Goal: Information Seeking & Learning: Learn about a topic

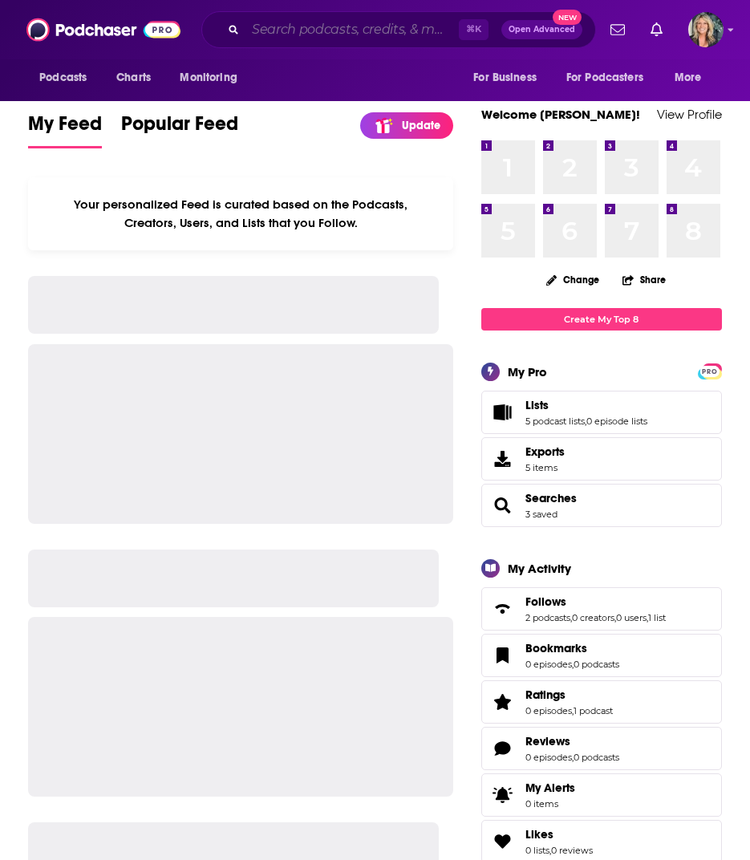
drag, startPoint x: 0, startPoint y: 0, endPoint x: 263, endPoint y: 30, distance: 264.9
click at [263, 30] on input "Search podcasts, credits, & more..." at bounding box center [352, 30] width 213 height 26
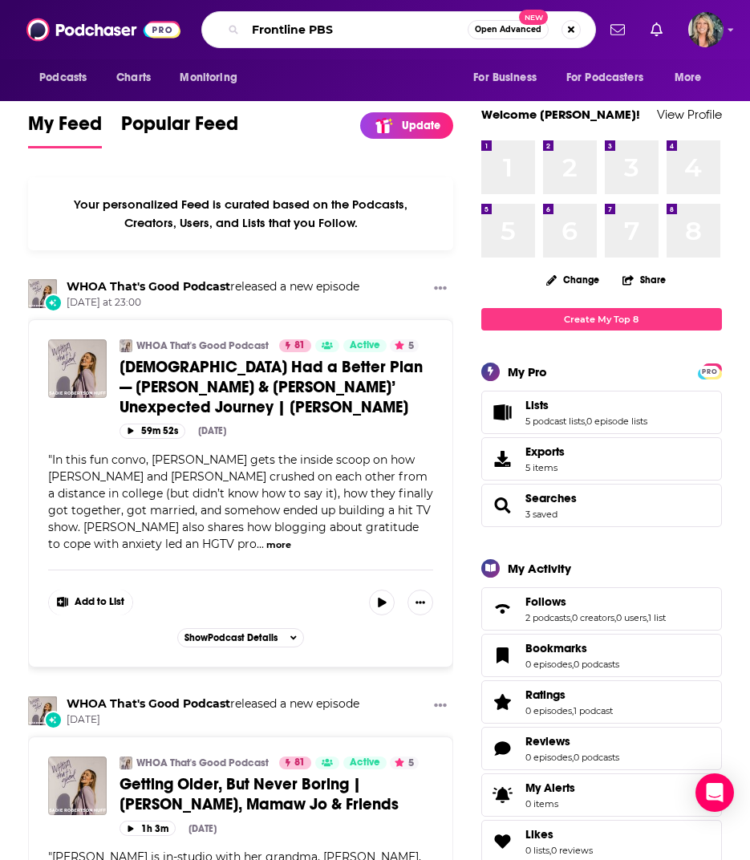
type input "Frontline PBS"
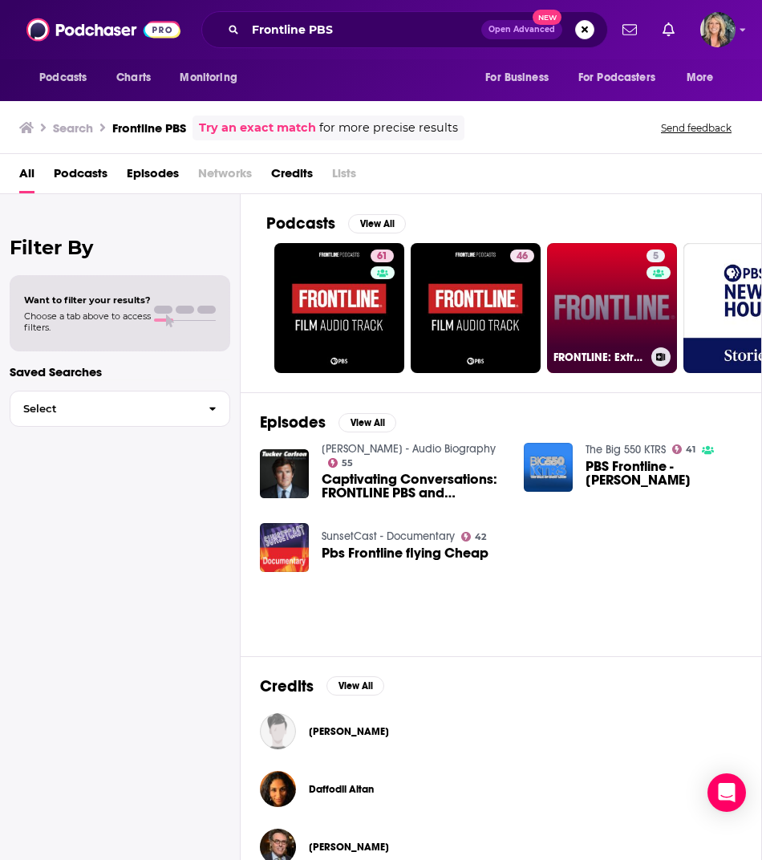
click at [604, 309] on link "5 FRONTLINE: Extras Podcast | PBS" at bounding box center [612, 308] width 130 height 130
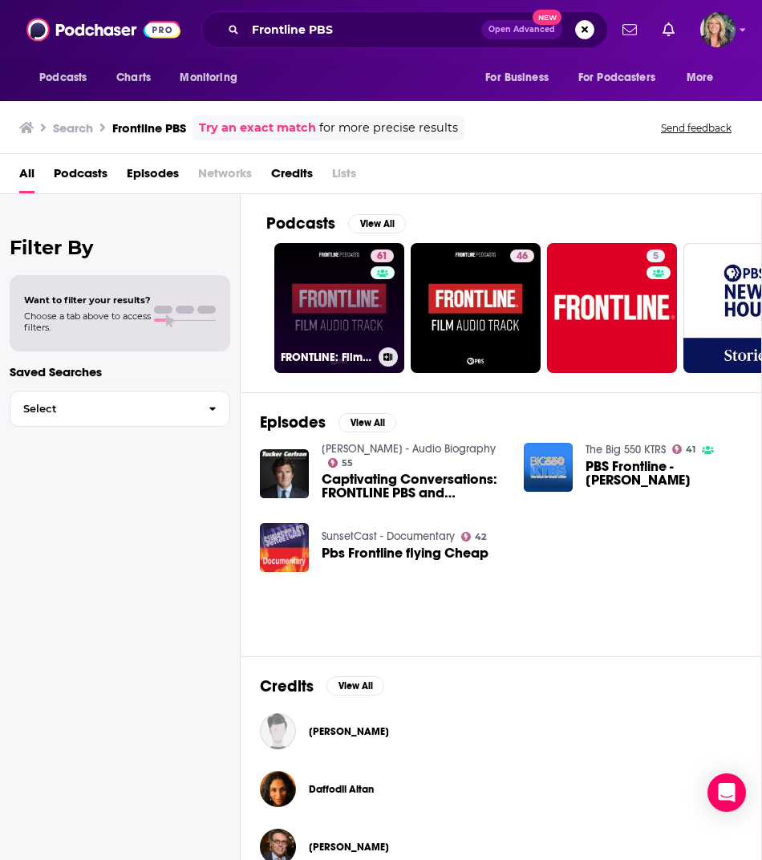
click at [350, 312] on link "61 FRONTLINE: Film Audio Track | PBS" at bounding box center [339, 308] width 130 height 130
